Goal: Task Accomplishment & Management: Use online tool/utility

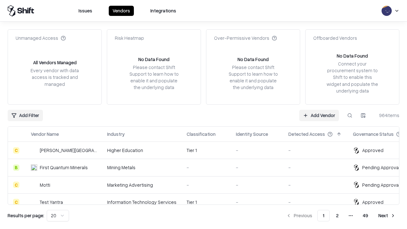
click at [319, 115] on link "Add Vendor" at bounding box center [319, 115] width 40 height 11
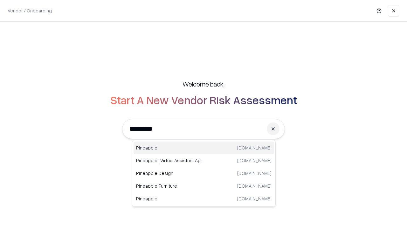
click at [204, 148] on div "Pineapple [DOMAIN_NAME]" at bounding box center [204, 147] width 141 height 13
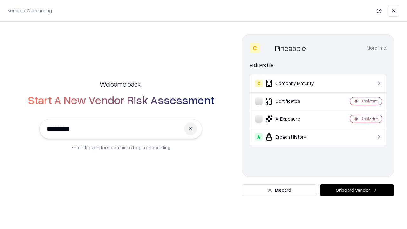
type input "*********"
click at [357, 190] on button "Onboard Vendor" at bounding box center [357, 189] width 75 height 11
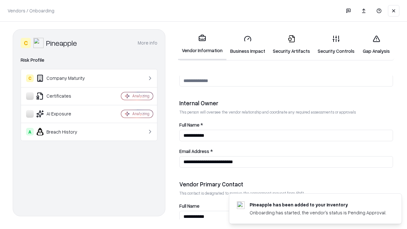
scroll to position [329, 0]
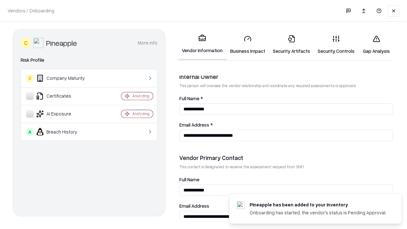
click at [291, 45] on link "Security Artifacts" at bounding box center [291, 45] width 45 height 30
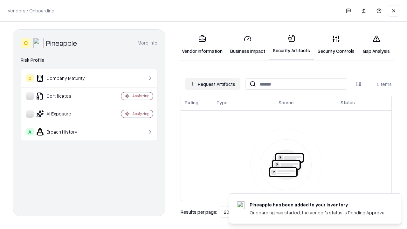
click at [213, 84] on button "Request Artifacts" at bounding box center [212, 83] width 55 height 11
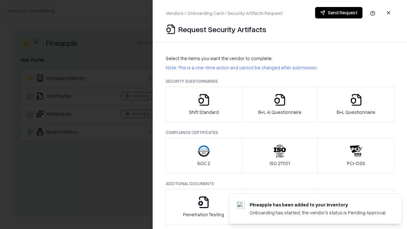
click at [356, 104] on icon "button" at bounding box center [356, 99] width 13 height 13
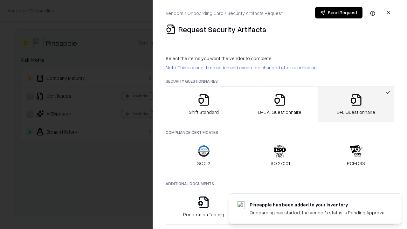
click at [279, 104] on icon "button" at bounding box center [279, 99] width 13 height 13
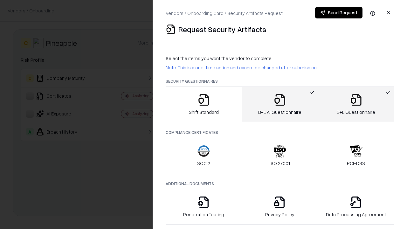
click at [339, 13] on button "Send Request" at bounding box center [338, 12] width 47 height 11
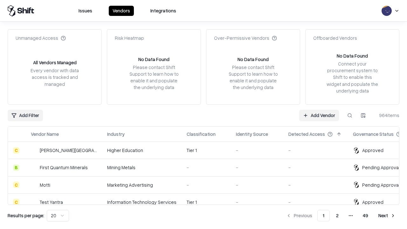
click at [319, 115] on link "Add Vendor" at bounding box center [319, 115] width 40 height 11
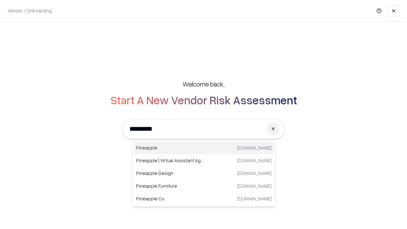
click at [204, 148] on div "Pineapple [DOMAIN_NAME]" at bounding box center [204, 147] width 141 height 13
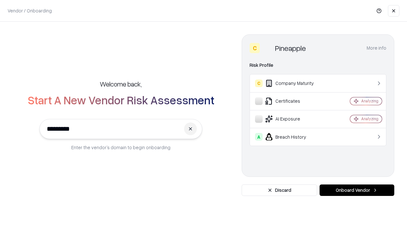
type input "*********"
click at [357, 190] on button "Onboard Vendor" at bounding box center [357, 189] width 75 height 11
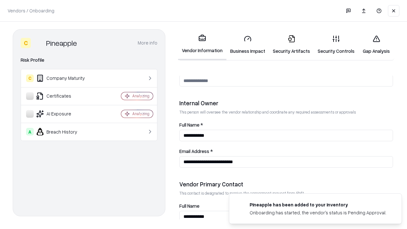
scroll to position [329, 0]
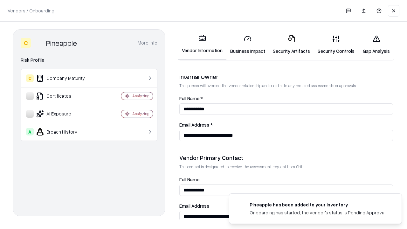
click at [376, 45] on link "Gap Analysis" at bounding box center [376, 45] width 36 height 30
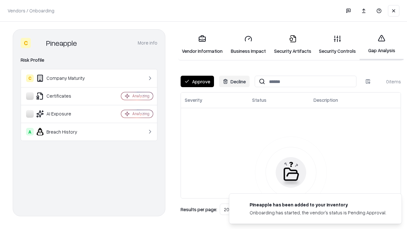
click at [197, 81] on button "Approve" at bounding box center [197, 81] width 33 height 11
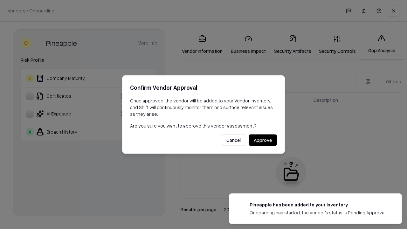
click at [263, 140] on button "Approve" at bounding box center [263, 139] width 28 height 11
